Goal: Information Seeking & Learning: Find specific fact

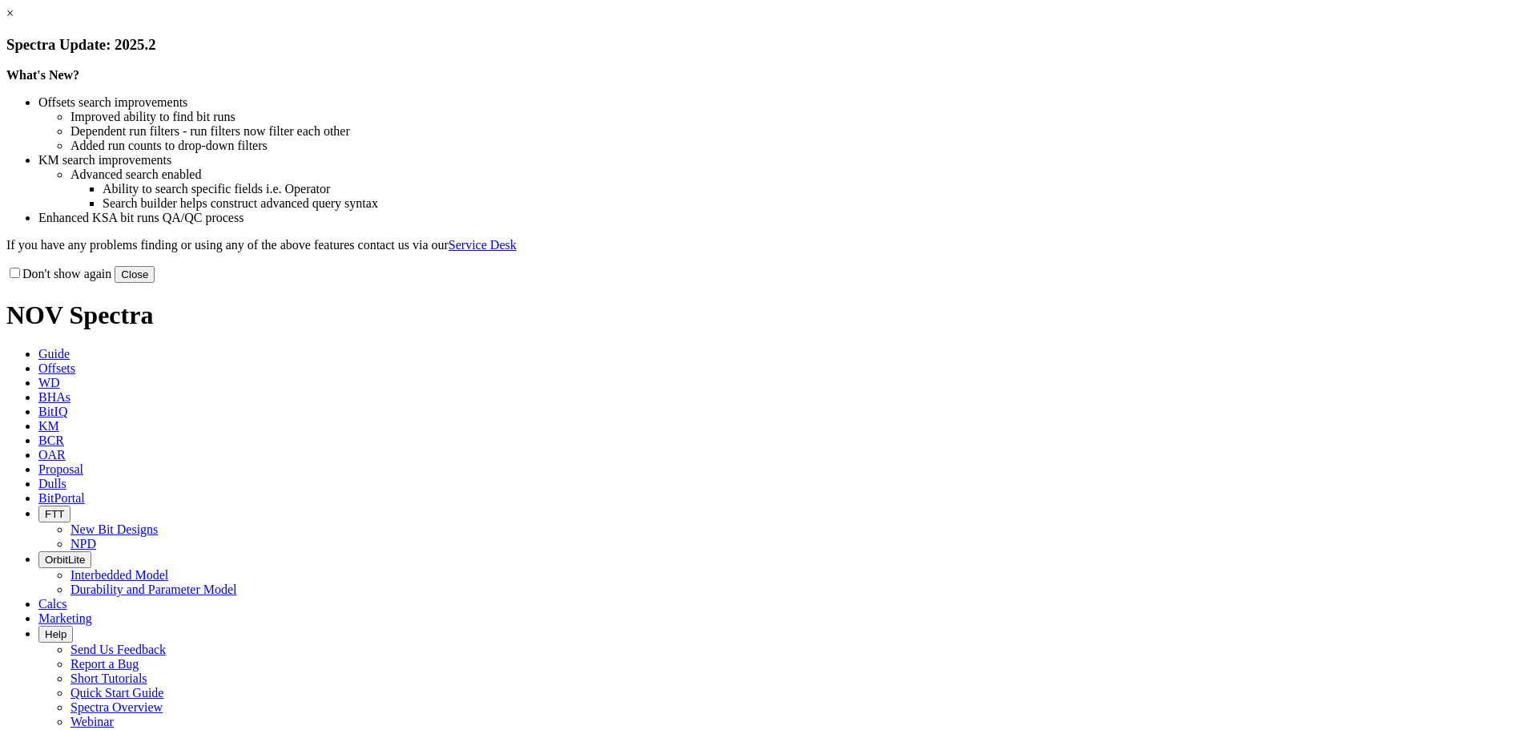
click at [14, 20] on link "×" at bounding box center [9, 13] width 7 height 14
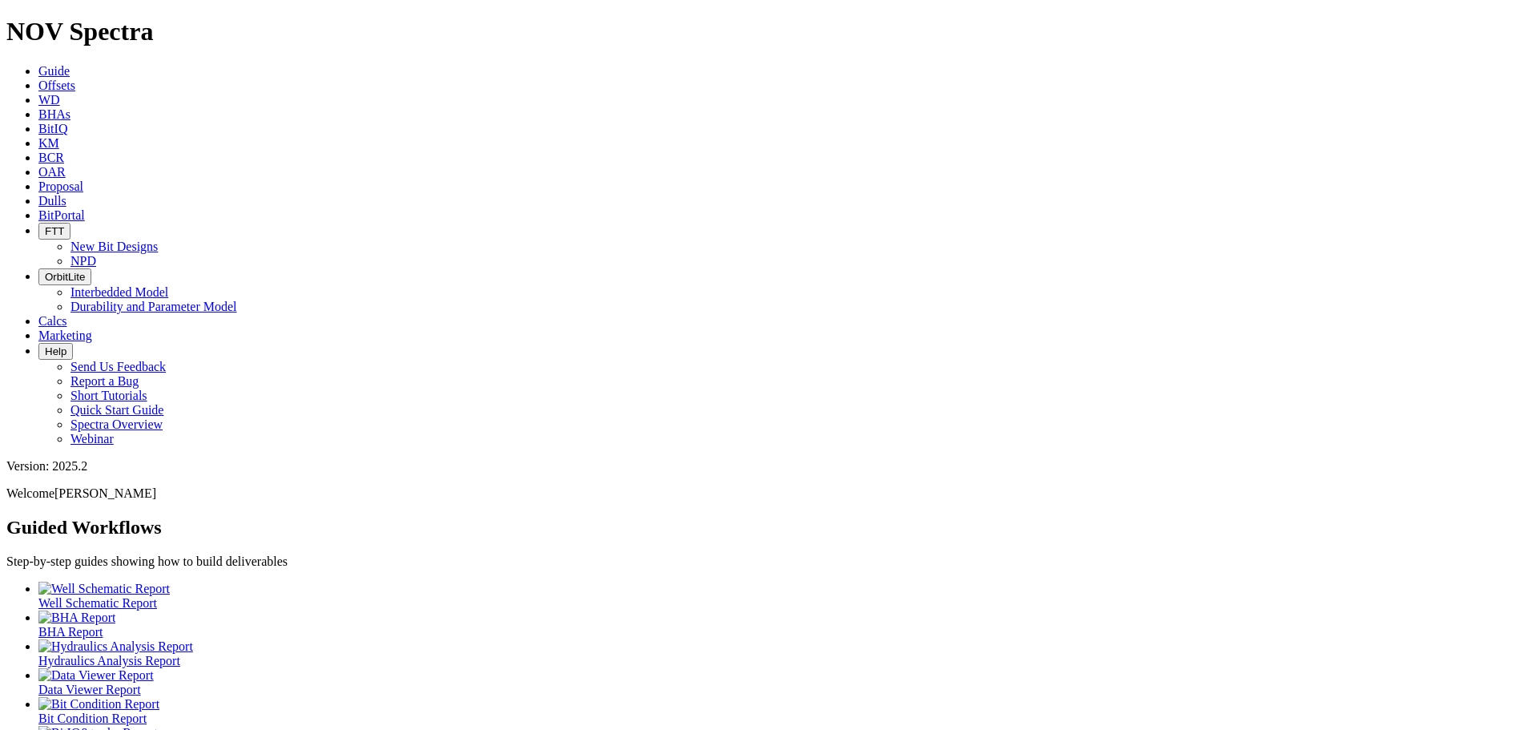
click at [60, 93] on span "WD" at bounding box center [49, 100] width 22 height 14
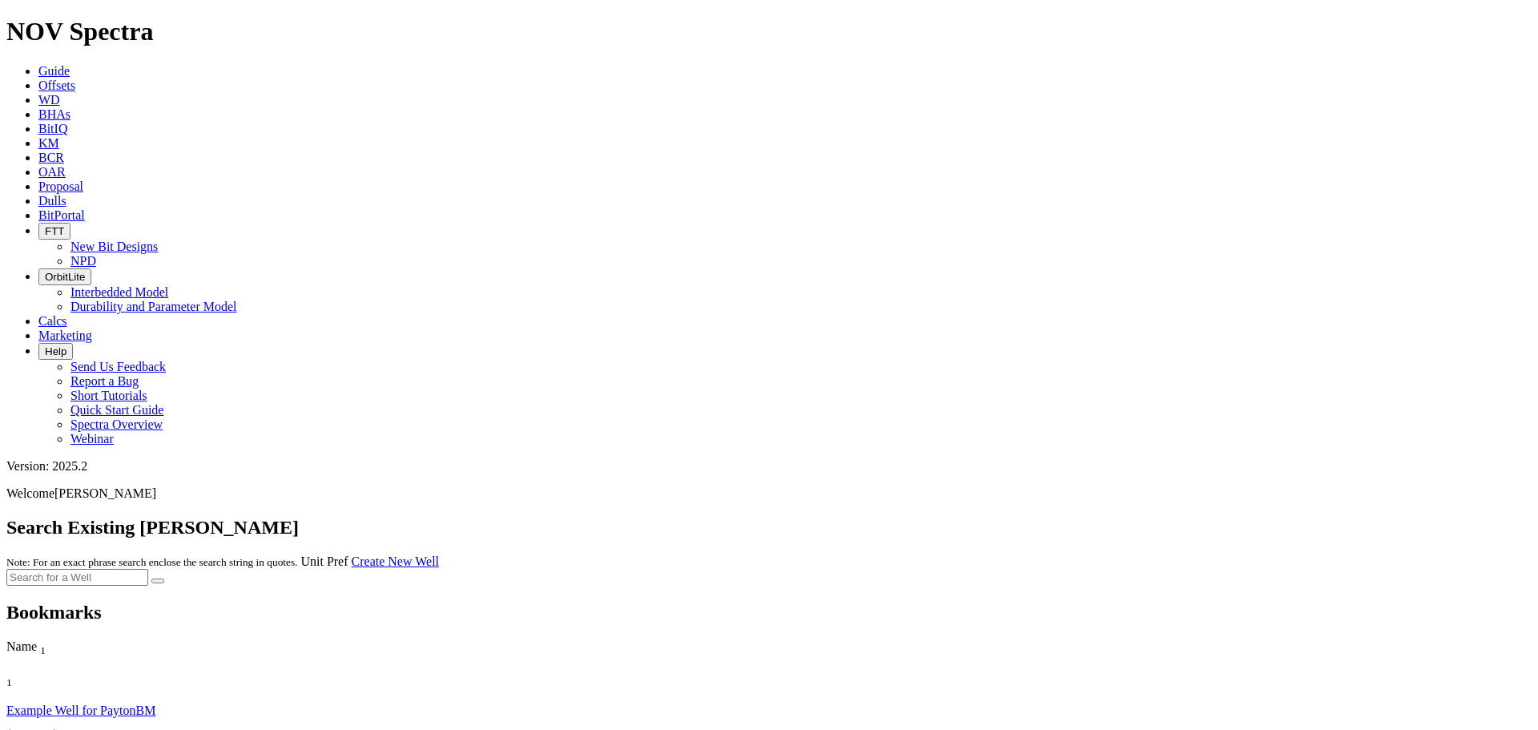
click at [148, 569] on input "text" at bounding box center [77, 577] width 142 height 17
paste input "OCS G31751"
type input "OCS G31751"
click at [164, 578] on button "submit" at bounding box center [157, 580] width 13 height 5
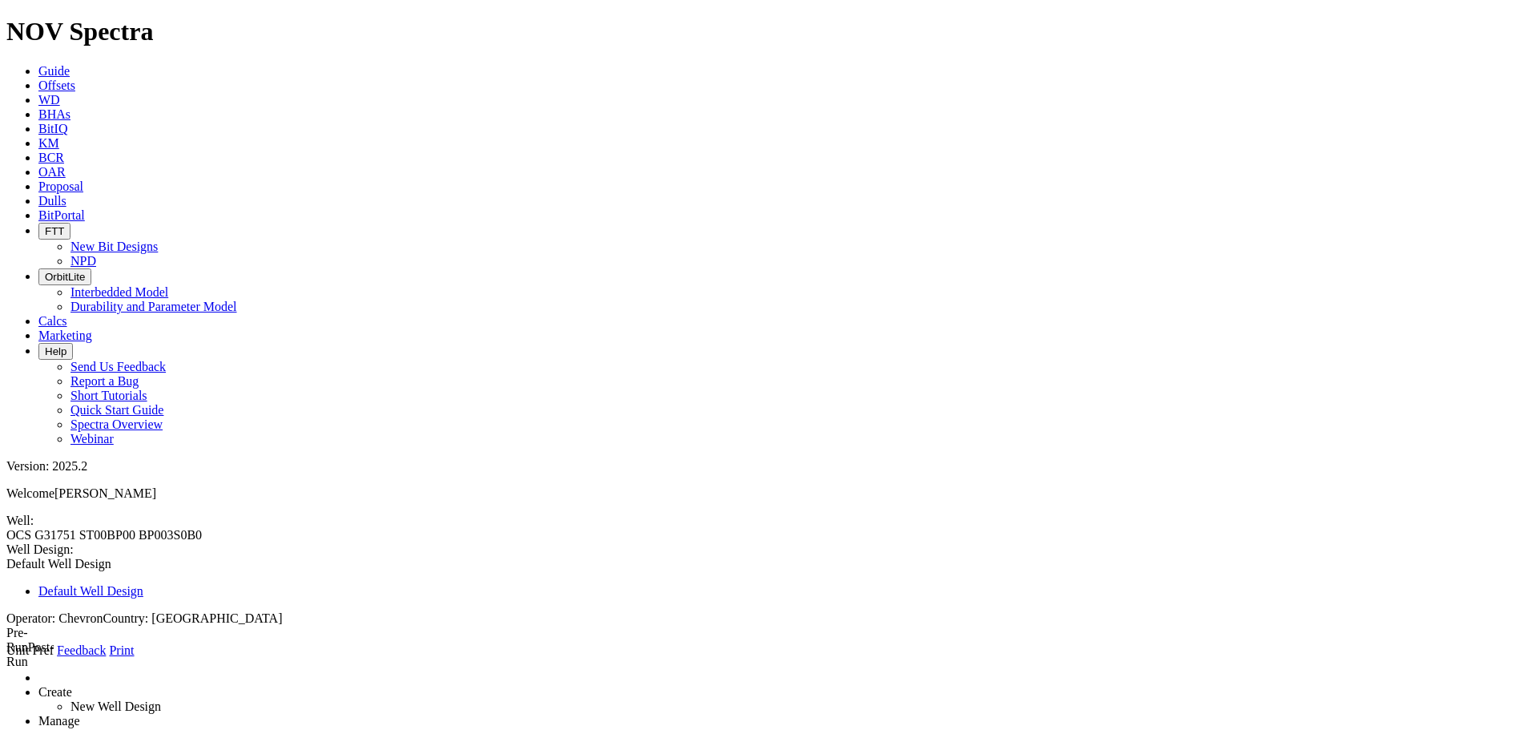
scroll to position [0, 0]
